Goal: Task Accomplishment & Management: Use online tool/utility

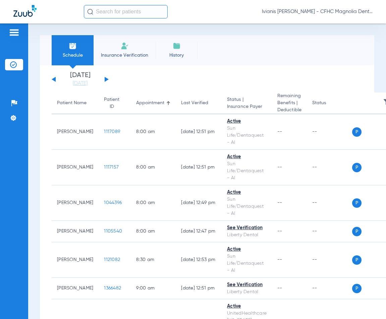
click at [18, 251] on div "Patients Insurance Verification Setup Help Center Settings" at bounding box center [14, 182] width 28 height 319
click at [136, 44] on li "Insurance Verification" at bounding box center [124, 50] width 62 height 30
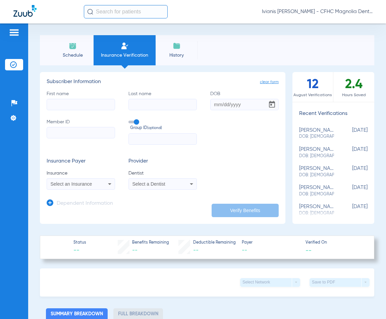
click at [66, 106] on input "First name" at bounding box center [81, 104] width 68 height 11
type input "nevaeh"
type input "andre"
type input "[DATE]"
paste input "9487783989"
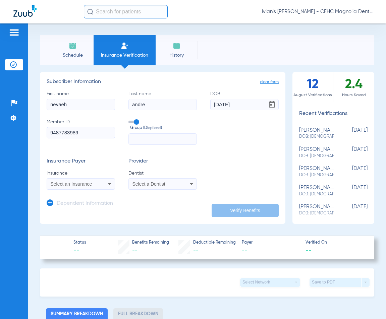
type input "9487783989"
click at [87, 181] on div "Select an Insurance" at bounding box center [81, 184] width 68 height 8
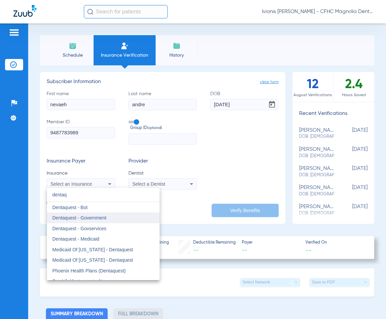
type input "dentaq"
click at [94, 220] on span "Dentaquest - Government" at bounding box center [79, 217] width 54 height 5
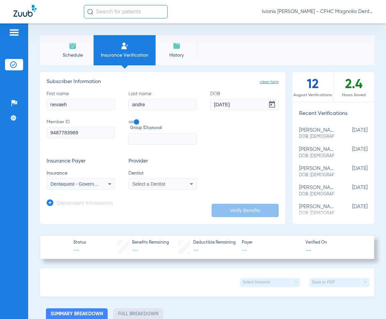
click at [147, 185] on span "Select a Dentist" at bounding box center [148, 183] width 33 height 5
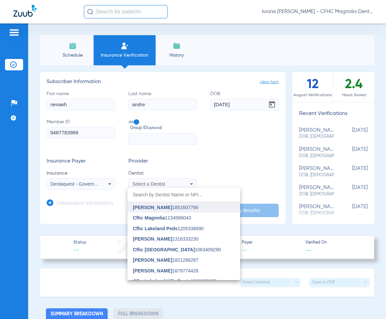
click at [176, 206] on span "[PERSON_NAME] 1851607766" at bounding box center [165, 207] width 65 height 5
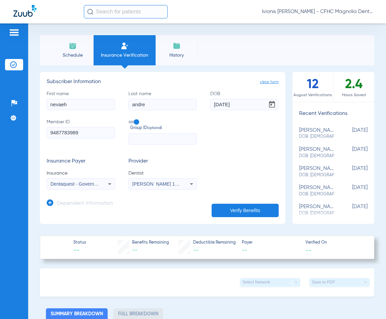
click at [219, 211] on button "Verify Benefits" at bounding box center [244, 210] width 67 height 13
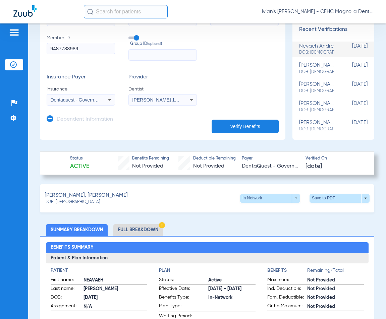
scroll to position [101, 0]
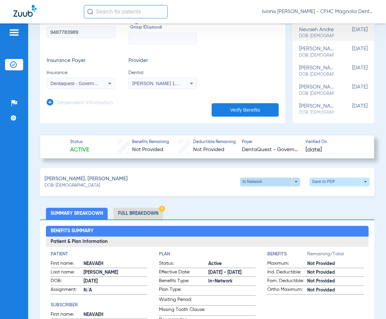
click at [262, 179] on span at bounding box center [270, 182] width 16 height 16
click at [330, 179] on div at bounding box center [193, 159] width 386 height 319
click at [331, 179] on span at bounding box center [339, 182] width 16 height 16
click at [278, 197] on button "insert_drive_file Save to PDF" at bounding box center [277, 194] width 51 height 13
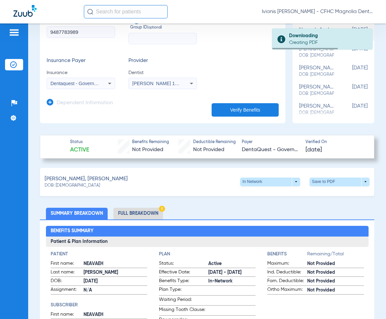
drag, startPoint x: 81, startPoint y: 185, endPoint x: 56, endPoint y: 185, distance: 24.8
click at [56, 185] on div "[PERSON_NAME], [PERSON_NAME] DOB: [DEMOGRAPHIC_DATA] In Network arrow_drop_down…" at bounding box center [207, 182] width 334 height 28
copy span "[DATE]"
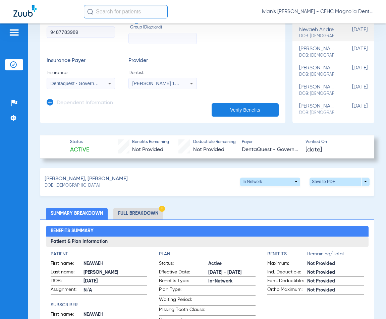
copy span "[DATE]"
click at [68, 32] on input "9487783989" at bounding box center [81, 31] width 68 height 11
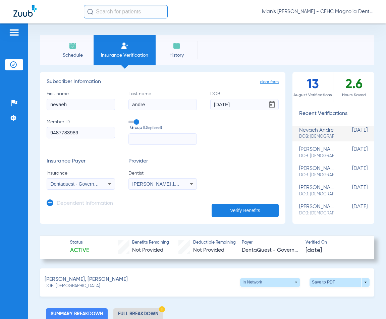
click at [74, 54] on span "Schedule" at bounding box center [73, 55] width 32 height 7
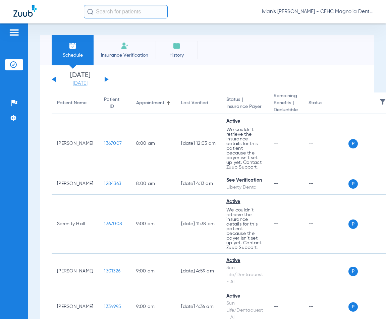
click at [91, 83] on link "[DATE]" at bounding box center [80, 83] width 40 height 7
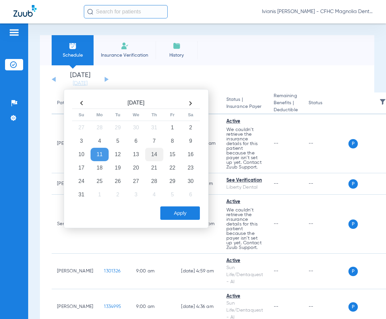
click at [152, 155] on td "14" at bounding box center [154, 154] width 18 height 13
click at [175, 213] on button "Apply" at bounding box center [180, 212] width 40 height 13
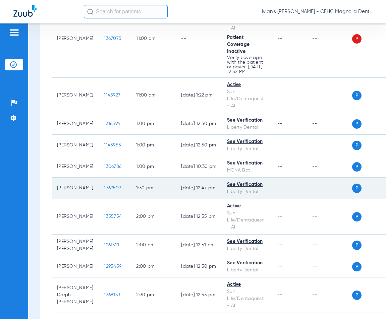
scroll to position [670, 0]
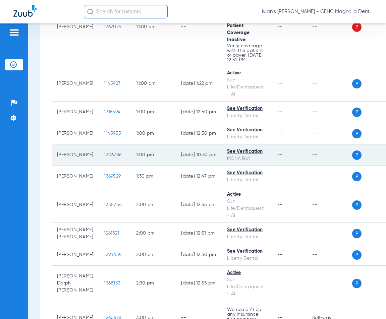
click at [104, 152] on span "1306786" at bounding box center [112, 154] width 17 height 5
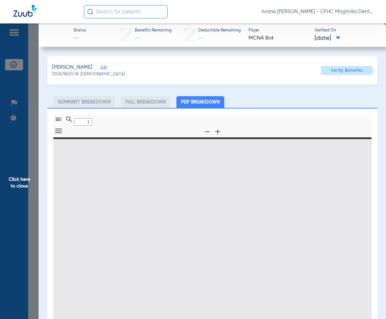
type input "0"
select select "page-width"
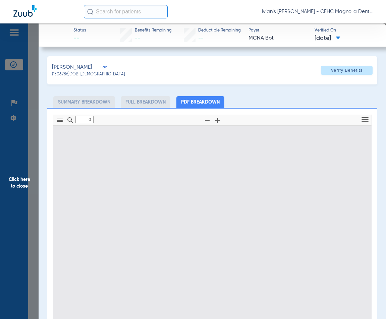
type input "1"
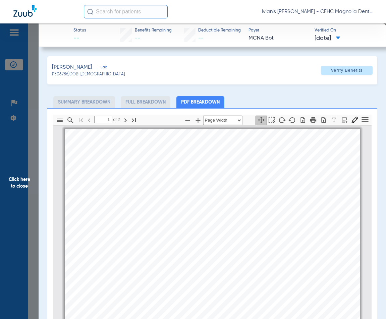
scroll to position [3, 0]
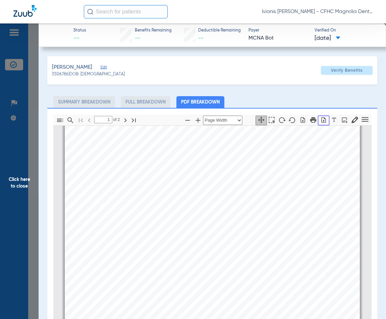
click at [321, 121] on icon "button" at bounding box center [323, 120] width 4 height 6
drag, startPoint x: 104, startPoint y: 76, endPoint x: 81, endPoint y: 75, distance: 22.5
click at [81, 75] on div "(1306786) DOB: [DEMOGRAPHIC_DATA]" at bounding box center [88, 75] width 73 height 6
copy span "[DATE]"
click at [136, 273] on span "Your office just recently contacted us regarding the following member's eligibi…" at bounding box center [192, 274] width 229 height 4
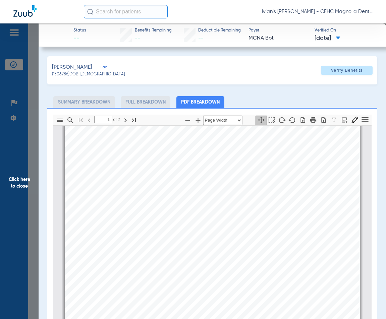
click at [29, 114] on span "Click here to close" at bounding box center [19, 182] width 39 height 319
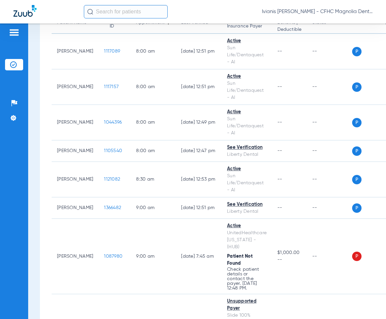
scroll to position [67, 0]
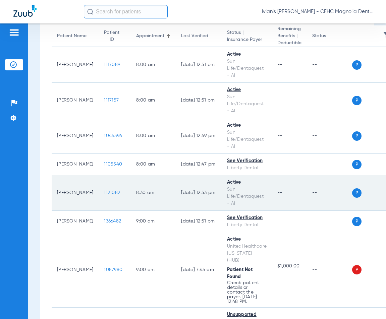
click at [104, 192] on span "1121082" at bounding box center [112, 192] width 16 height 5
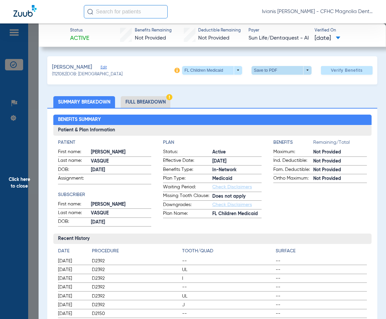
click at [273, 70] on span at bounding box center [281, 70] width 16 height 16
click at [272, 83] on span "Save to PDF" at bounding box center [278, 83] width 26 height 5
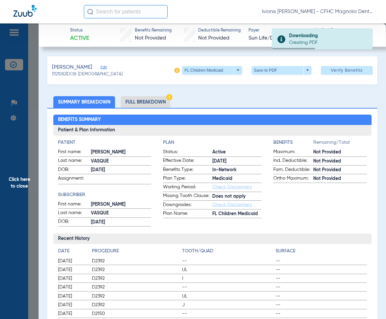
drag, startPoint x: 103, startPoint y: 75, endPoint x: 79, endPoint y: 73, distance: 23.5
click at [79, 73] on div "(1121082) DOB: [DEMOGRAPHIC_DATA]" at bounding box center [87, 75] width 70 height 6
copy span "[DATE]"
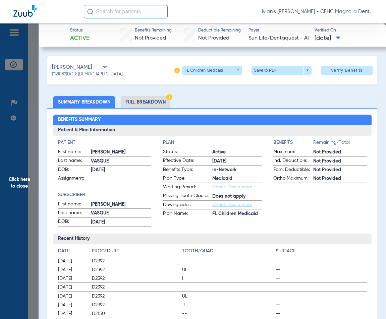
copy span "[DATE]"
click at [241, 109] on div "Benefits Summary Patient & Plan Information Patient First name: [PERSON_NAME] L…" at bounding box center [212, 298] width 330 height 380
click at [35, 111] on span "Click here to close" at bounding box center [19, 182] width 39 height 319
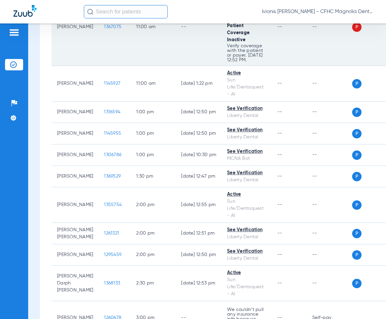
scroll to position [838, 0]
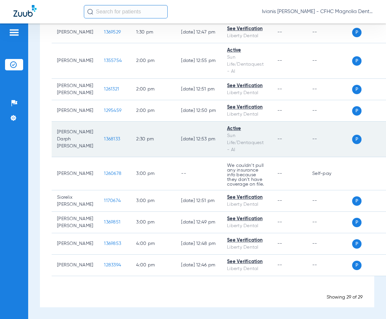
click at [104, 137] on span "1368133" at bounding box center [112, 139] width 16 height 5
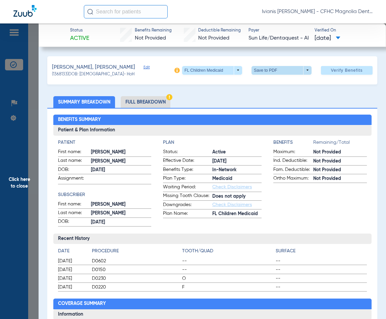
click at [273, 71] on span at bounding box center [281, 70] width 16 height 16
click at [275, 86] on span "Save to PDF" at bounding box center [278, 83] width 26 height 5
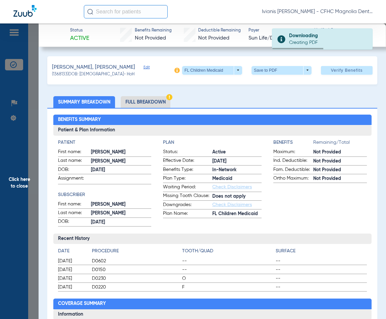
drag, startPoint x: 102, startPoint y: 74, endPoint x: 80, endPoint y: 74, distance: 21.4
click at [80, 74] on span "(1368133) DOB: [DEMOGRAPHIC_DATA] - HoH" at bounding box center [93, 75] width 82 height 6
copy span "[DATE]"
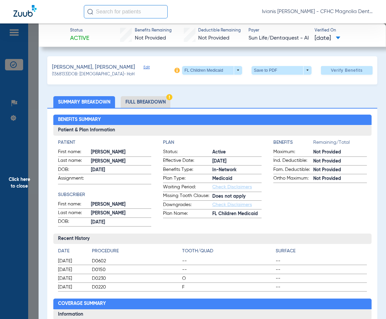
copy span "[DATE]"
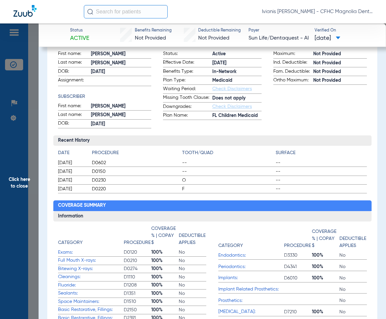
scroll to position [101, 0]
